Goal: Transaction & Acquisition: Subscribe to service/newsletter

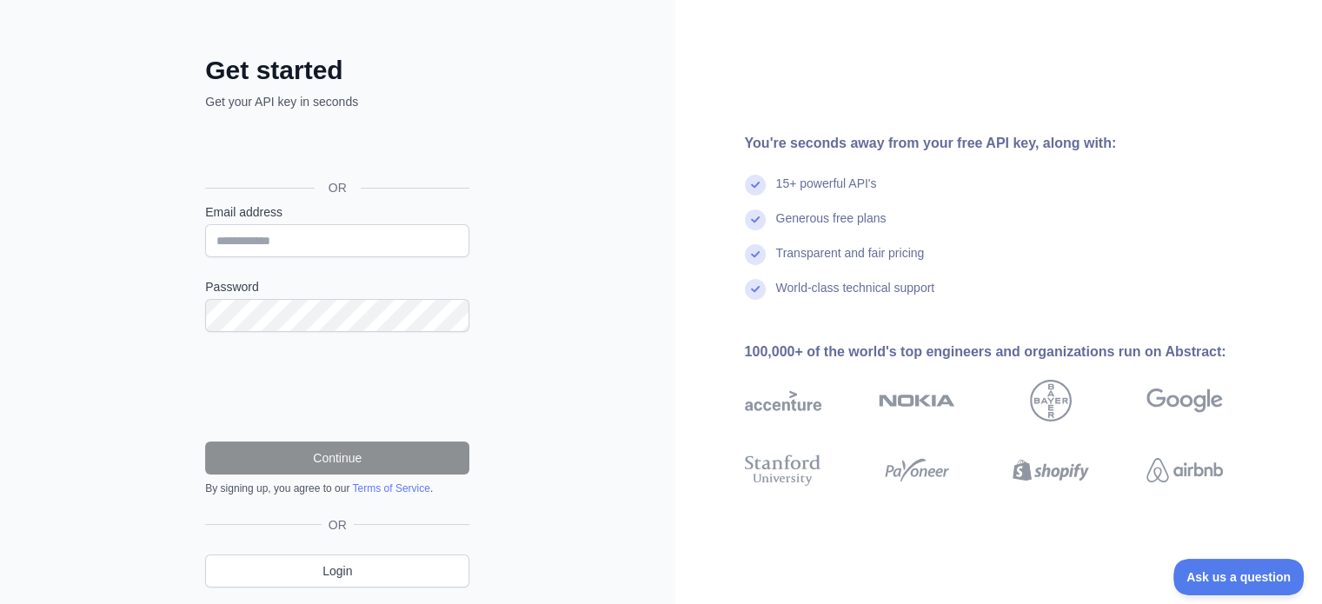
scroll to position [87, 0]
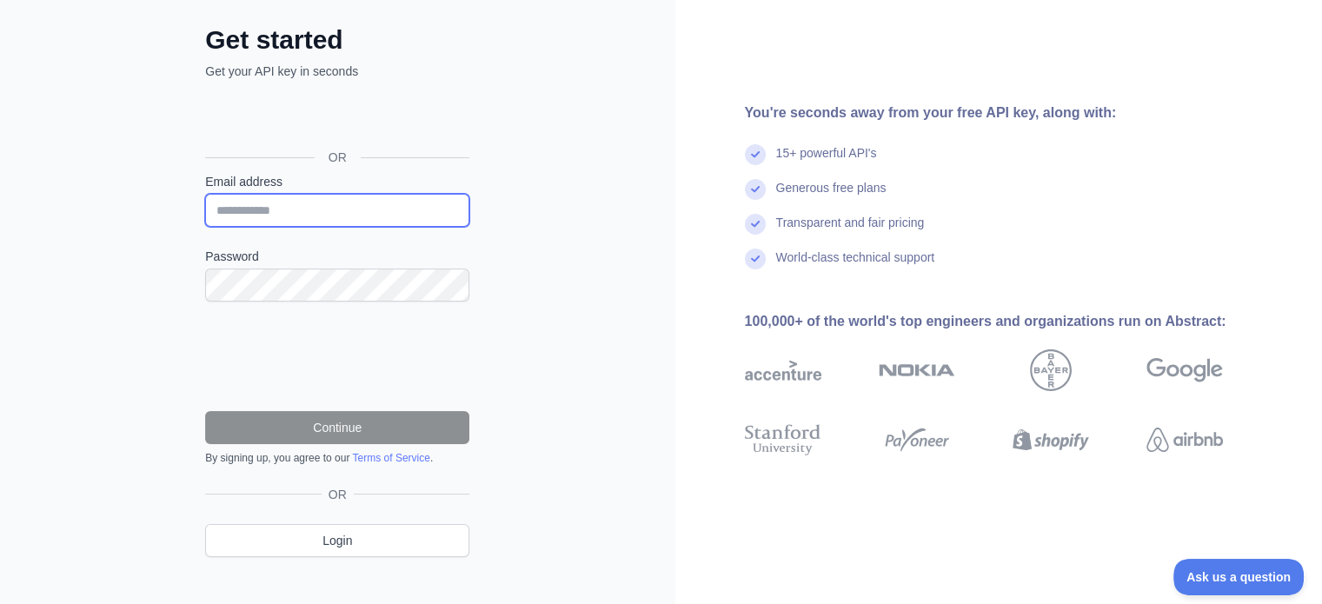
click at [275, 215] on input "Email address" at bounding box center [337, 210] width 264 height 33
type input "**********"
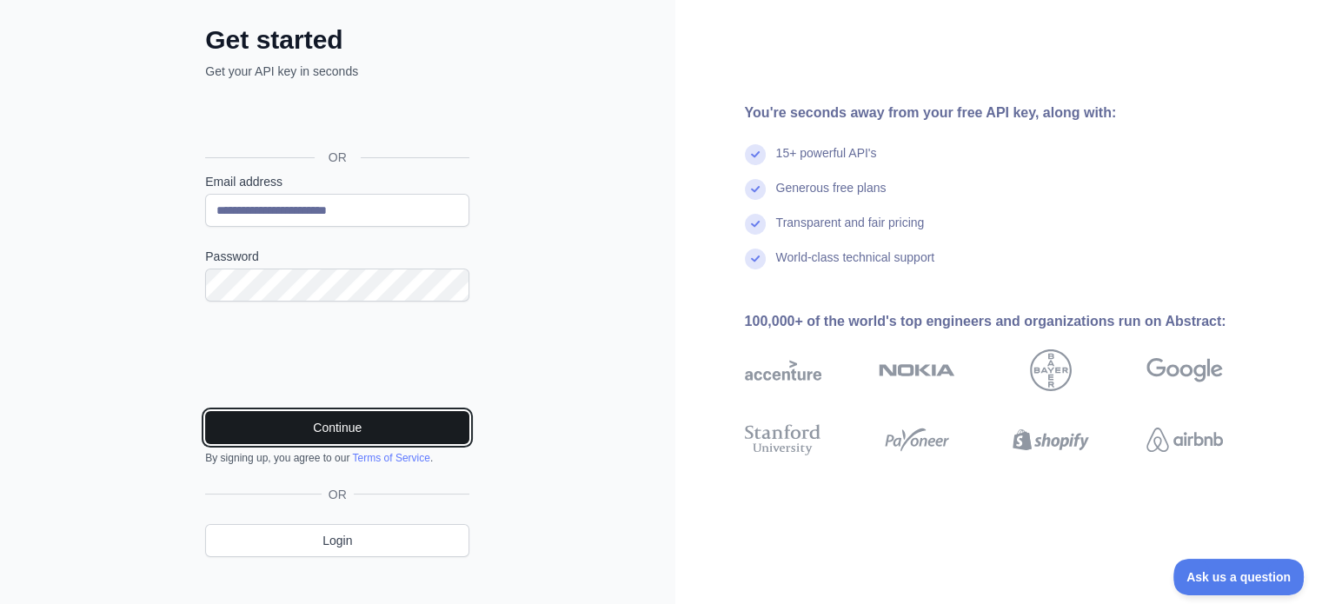
click at [382, 425] on button "Continue" at bounding box center [337, 427] width 264 height 33
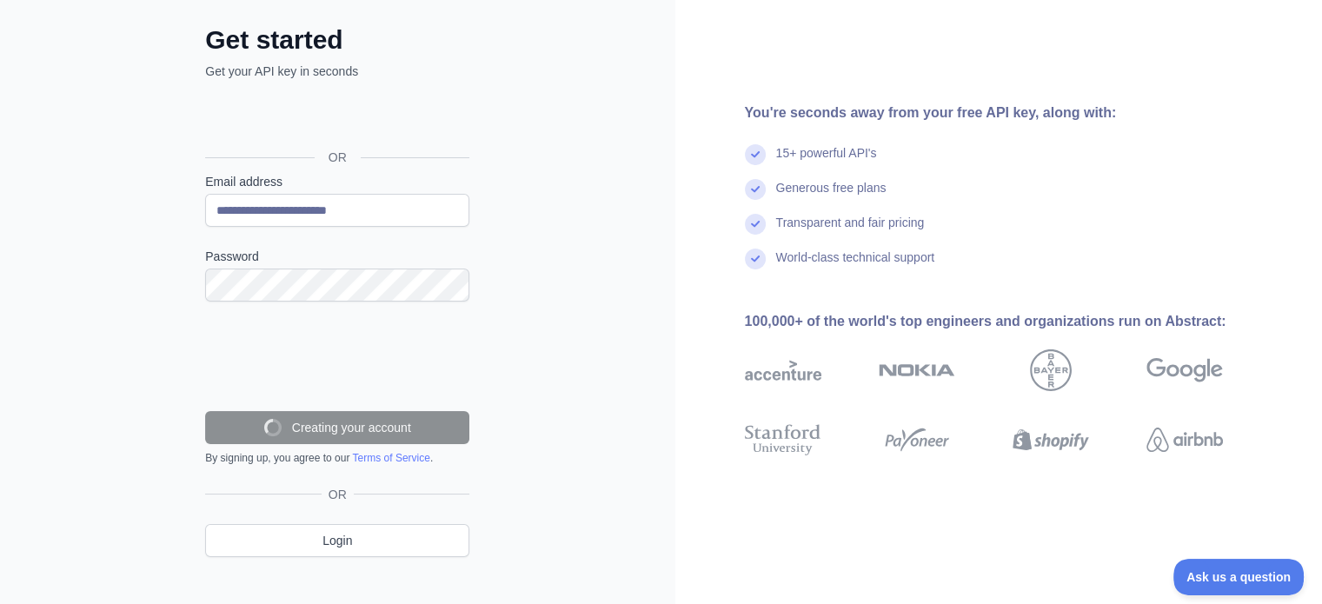
scroll to position [51, 0]
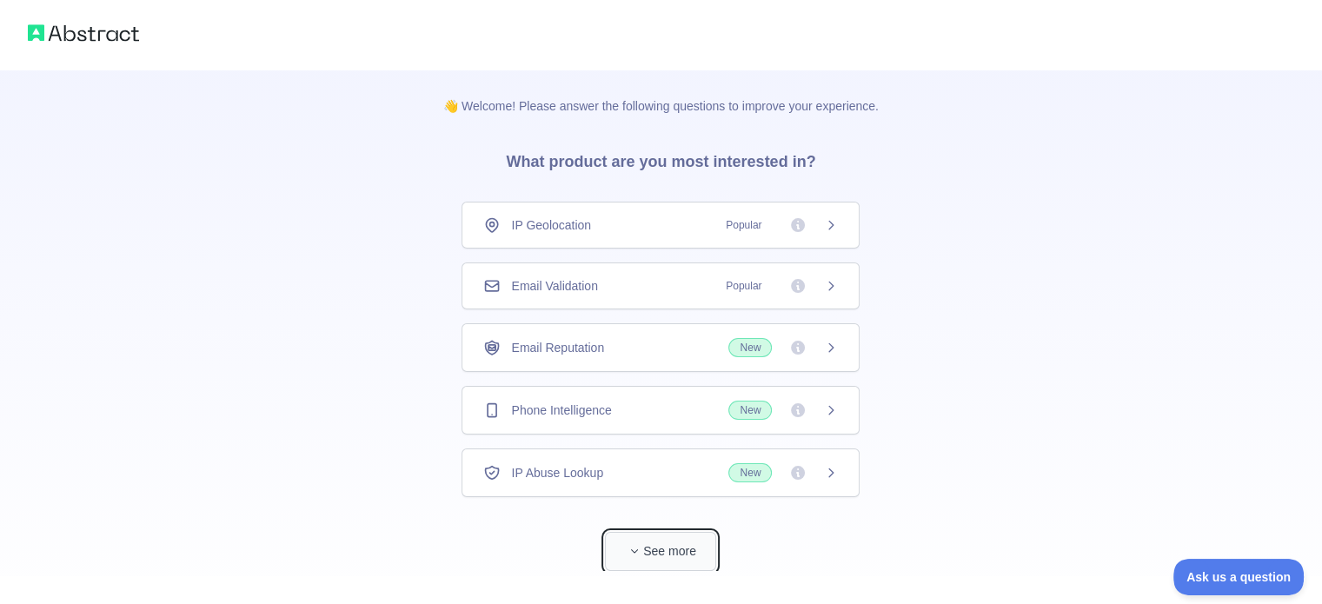
click at [692, 554] on button "See more" at bounding box center [660, 551] width 111 height 39
click at [596, 291] on div "Email Validation Popular" at bounding box center [660, 285] width 355 height 17
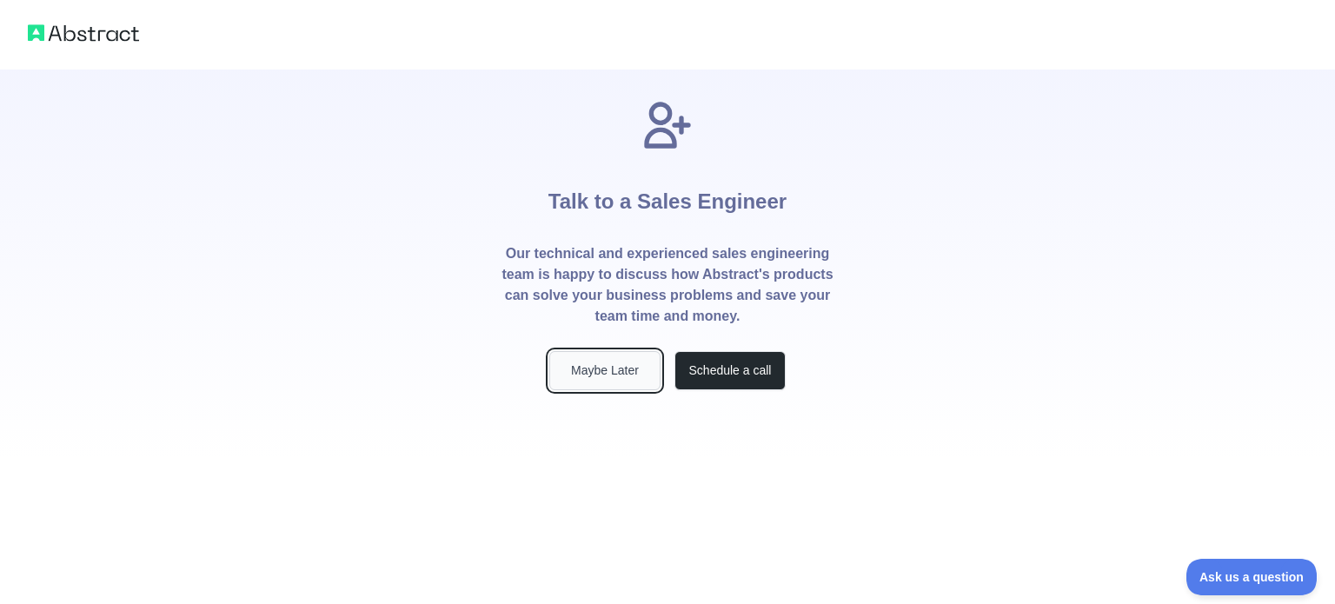
click at [633, 366] on button "Maybe Later" at bounding box center [604, 370] width 111 height 39
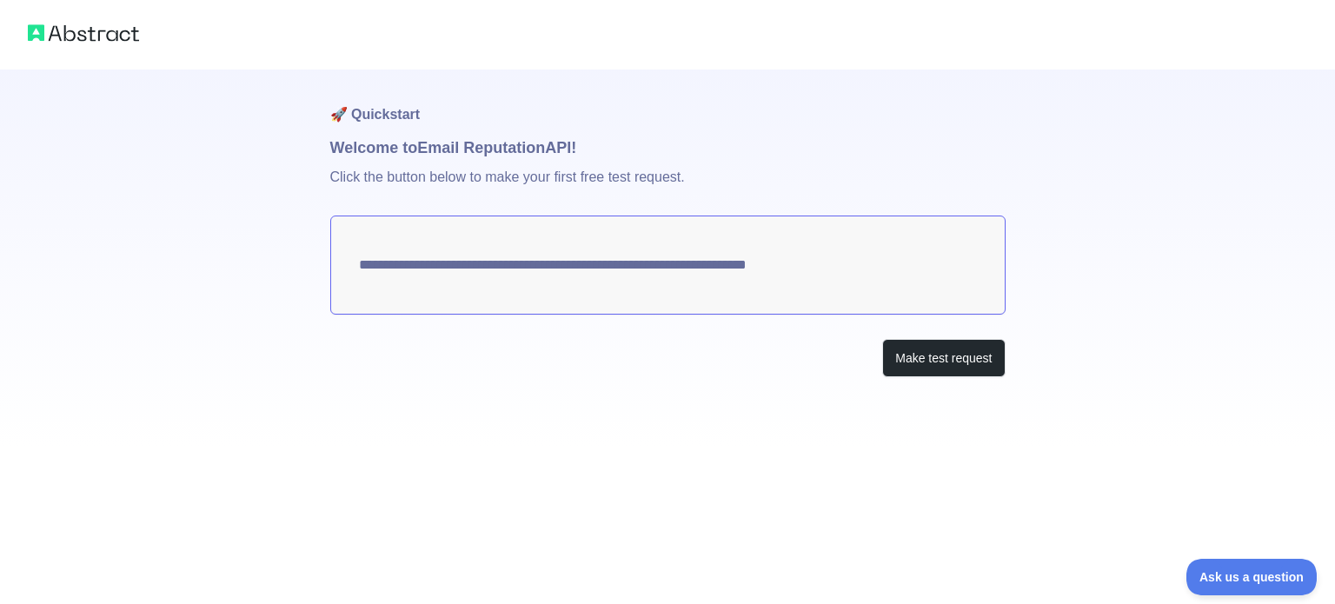
click at [577, 267] on textarea "**********" at bounding box center [667, 265] width 675 height 99
click at [935, 356] on button "Make test request" at bounding box center [943, 358] width 123 height 39
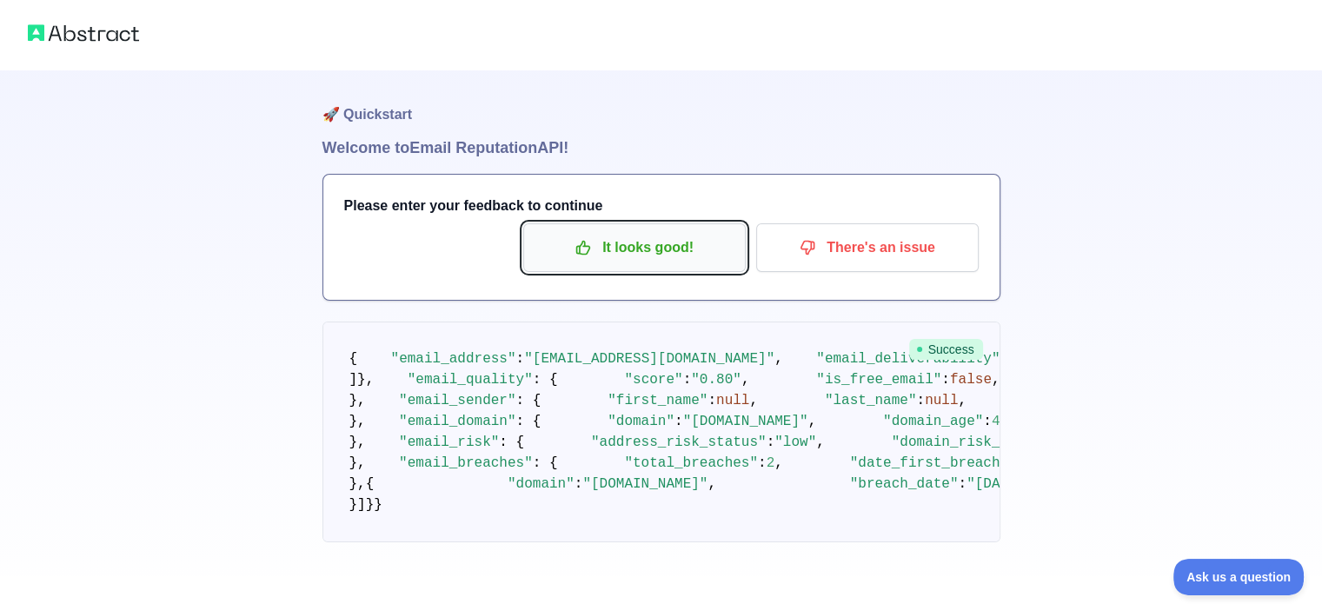
click at [669, 256] on p "It looks good!" at bounding box center [634, 248] width 196 height 30
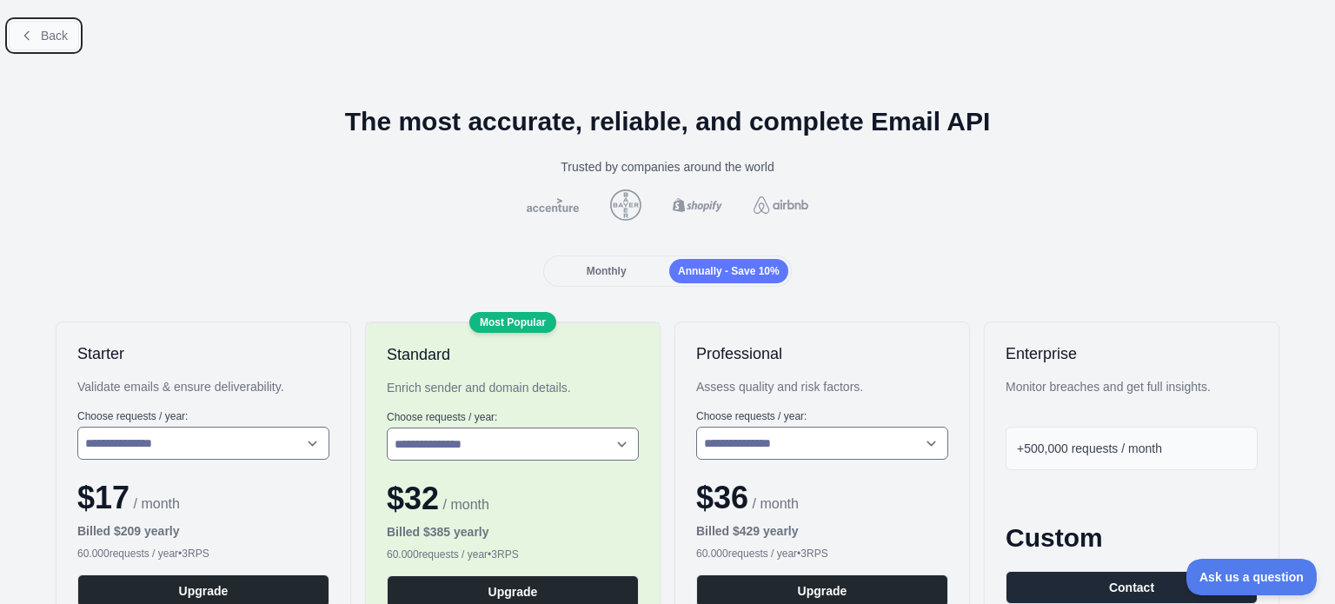
click at [49, 37] on span "Back" at bounding box center [54, 36] width 27 height 14
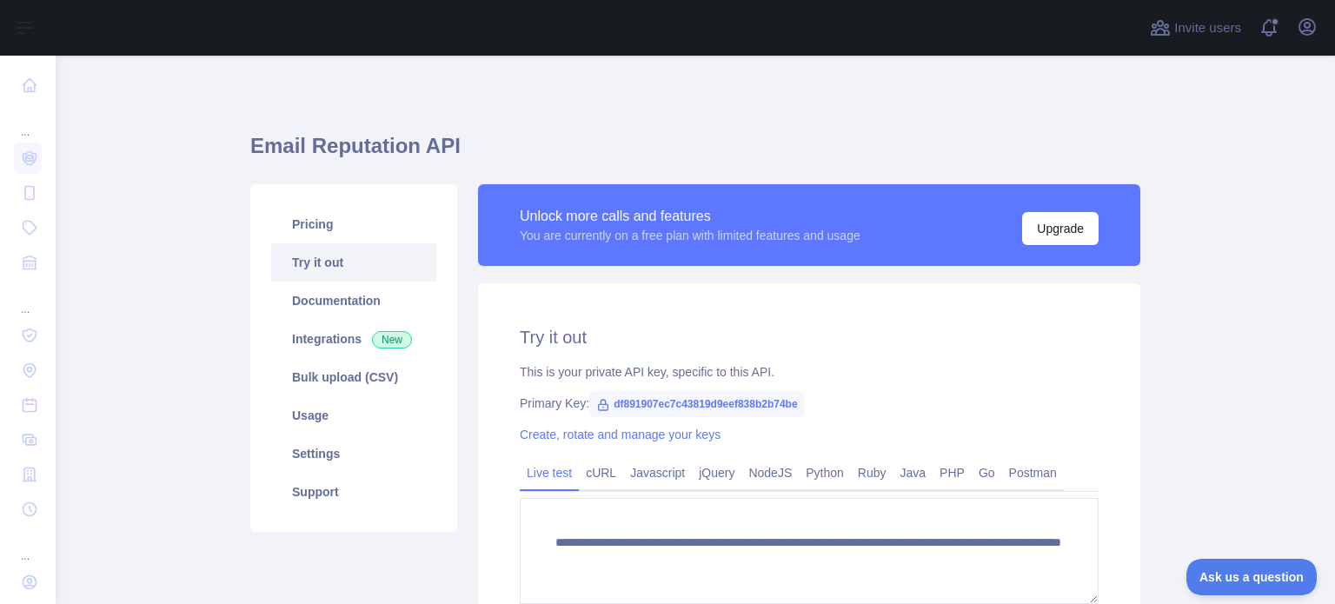
click at [679, 405] on span "df891907ec7c43819d9eef838b2b74be" at bounding box center [697, 404] width 216 height 26
click at [795, 397] on span "df891907ec7c43819d9eef838b2b74be" at bounding box center [697, 404] width 216 height 26
click at [738, 399] on span "df891907ec7c43819d9eef838b2b74be" at bounding box center [697, 404] width 216 height 26
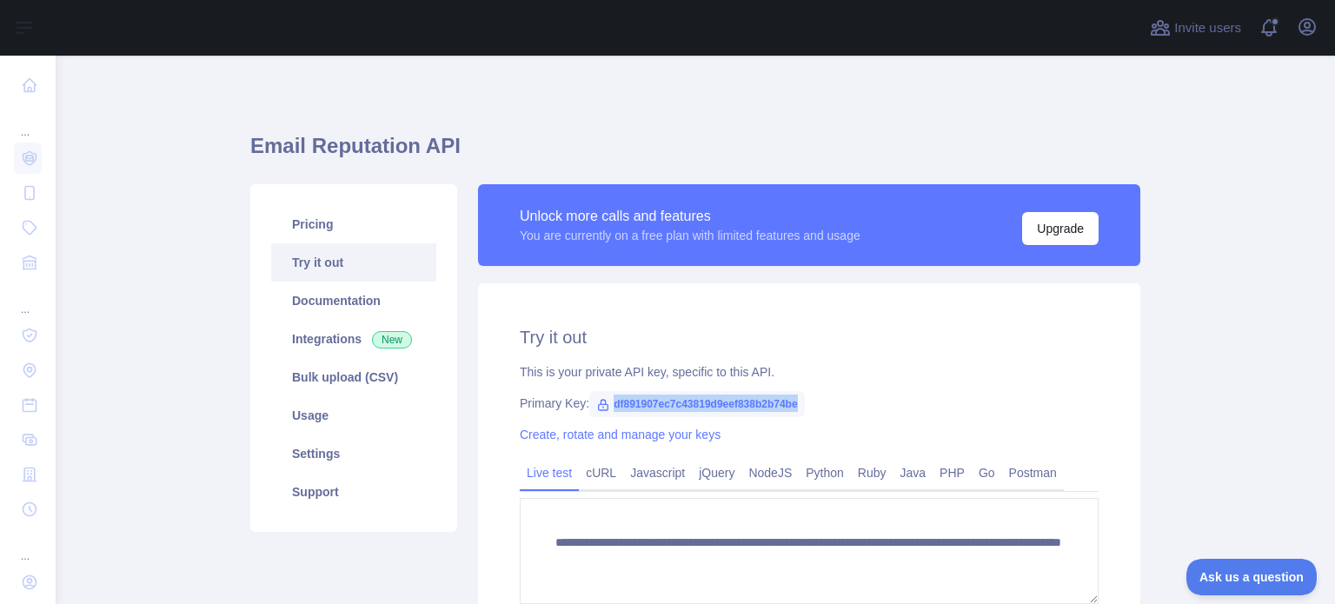
click at [738, 399] on span "df891907ec7c43819d9eef838b2b74be" at bounding box center [697, 404] width 216 height 26
copy span "df891907ec7c43819d9eef838b2b74be"
